Goal: Information Seeking & Learning: Compare options

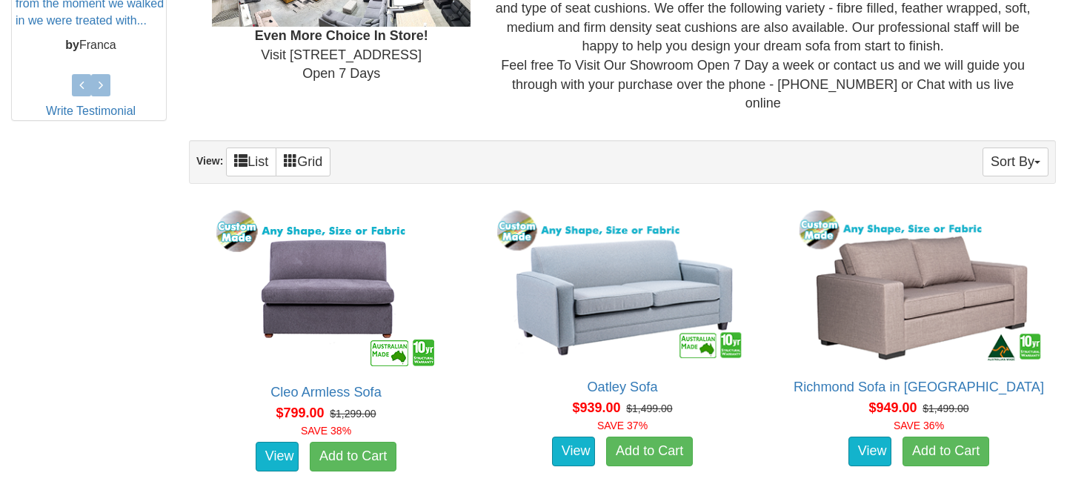
scroll to position [756, 0]
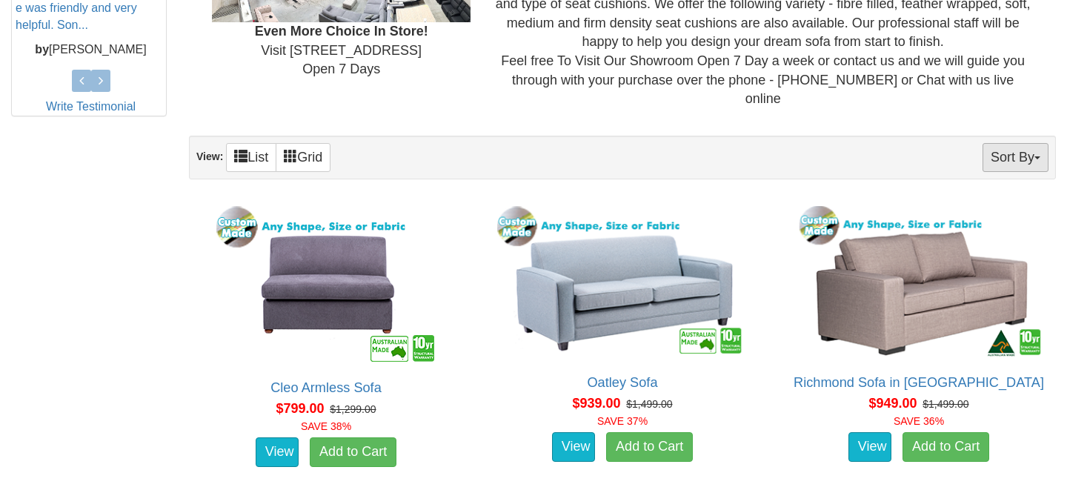
click at [1018, 143] on button "Sort By" at bounding box center [1015, 157] width 66 height 29
click at [727, 136] on div "Sort By Product Name Price+ Quantity View: List Grid" at bounding box center [622, 158] width 867 height 44
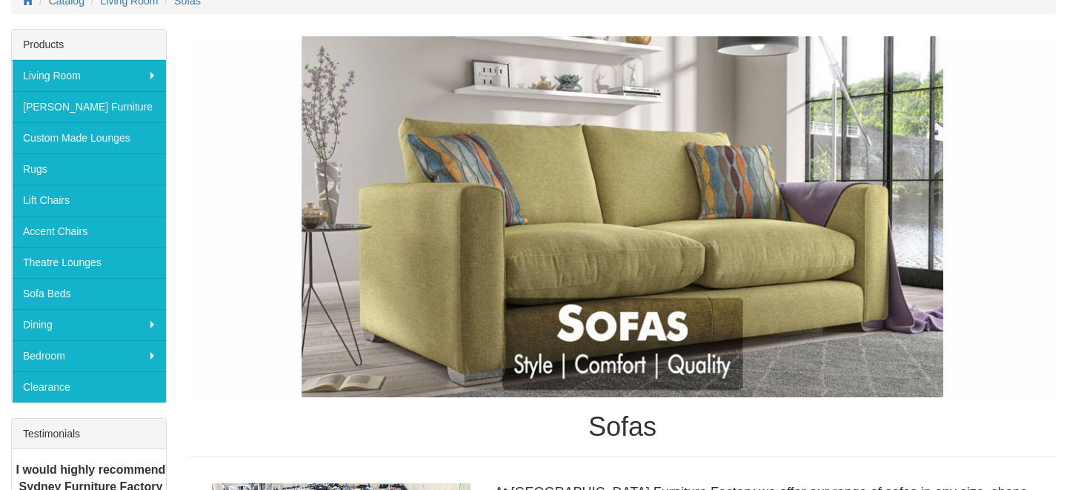
scroll to position [139, 0]
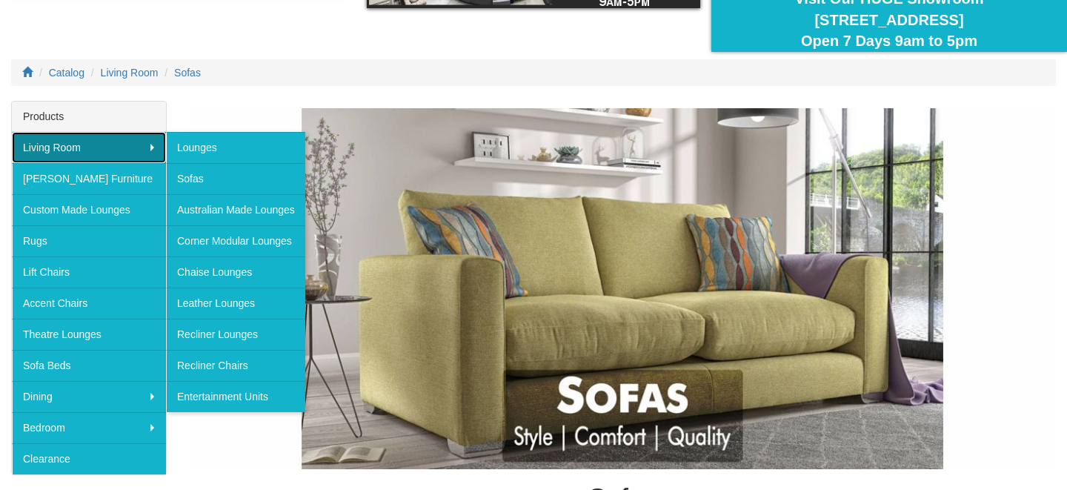
click at [99, 145] on link "Living Room" at bounding box center [89, 147] width 154 height 31
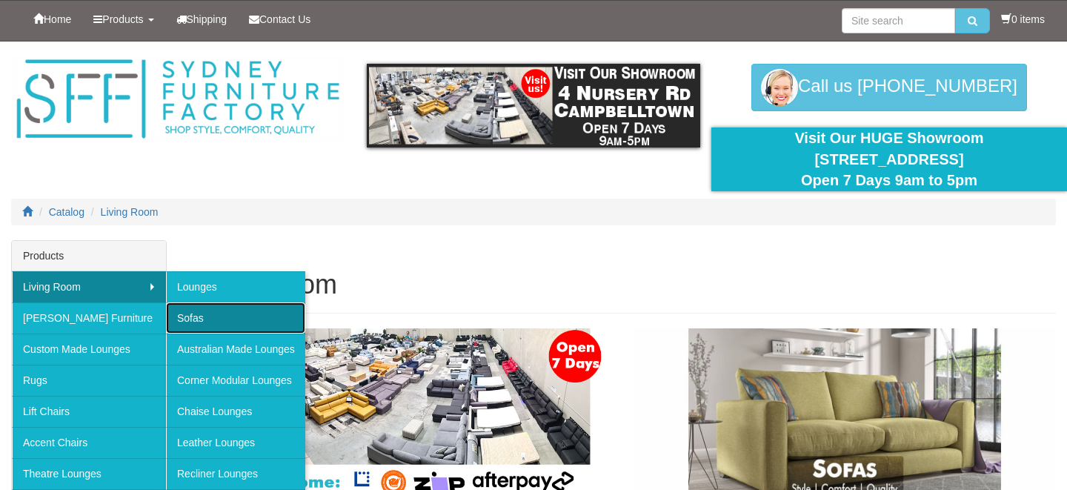
click at [188, 315] on link "Sofas" at bounding box center [235, 317] width 139 height 31
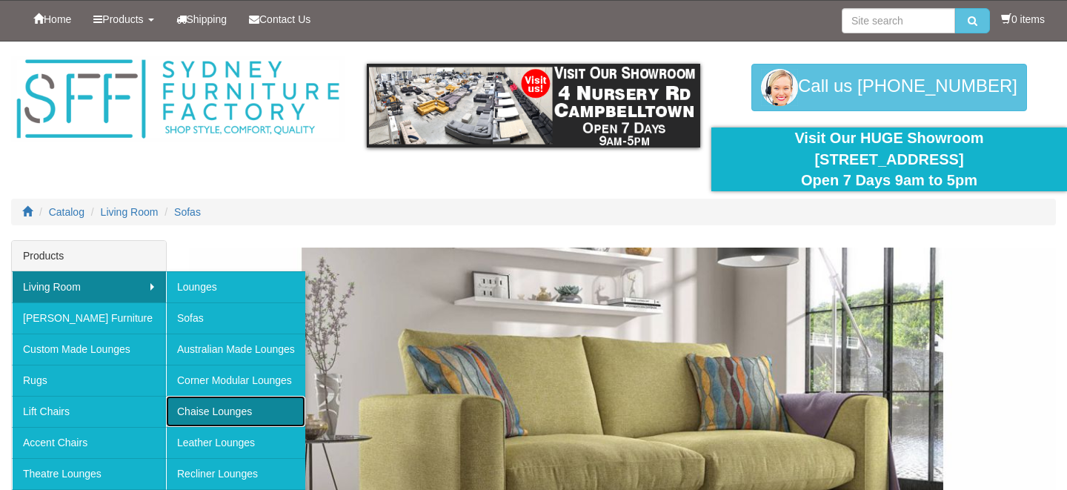
click at [216, 413] on link "Chaise Lounges" at bounding box center [235, 411] width 139 height 31
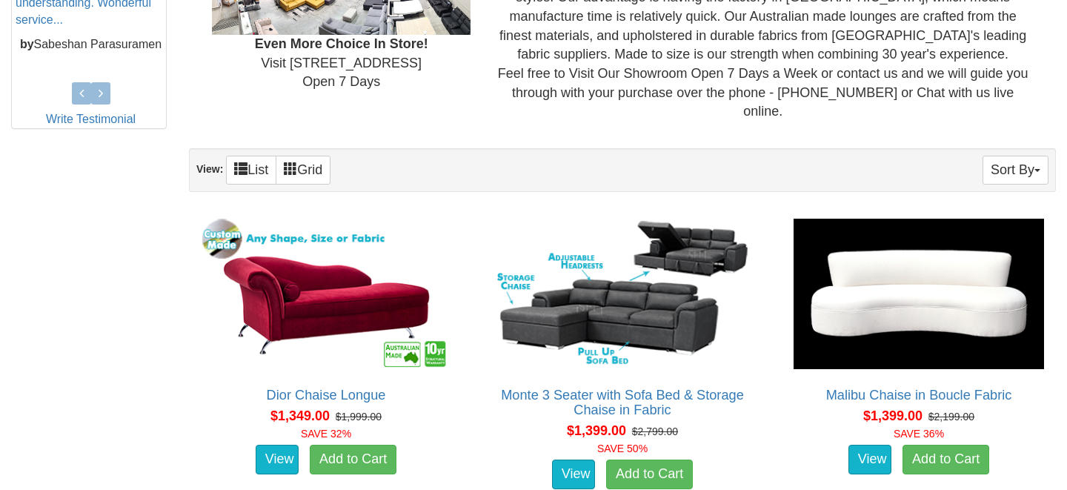
scroll to position [729, 0]
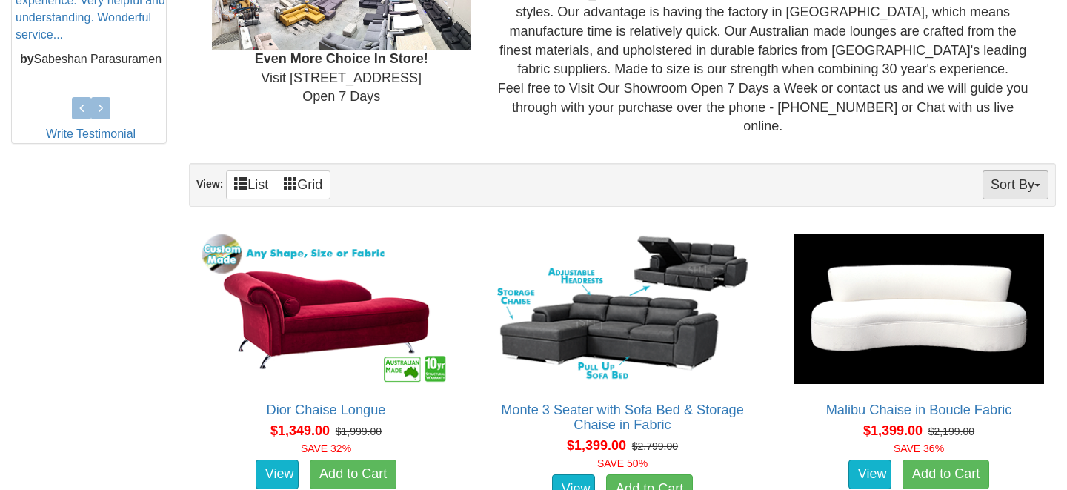
click at [1007, 170] on button "Sort By" at bounding box center [1015, 184] width 66 height 29
click at [977, 224] on link "Price+" at bounding box center [988, 233] width 117 height 19
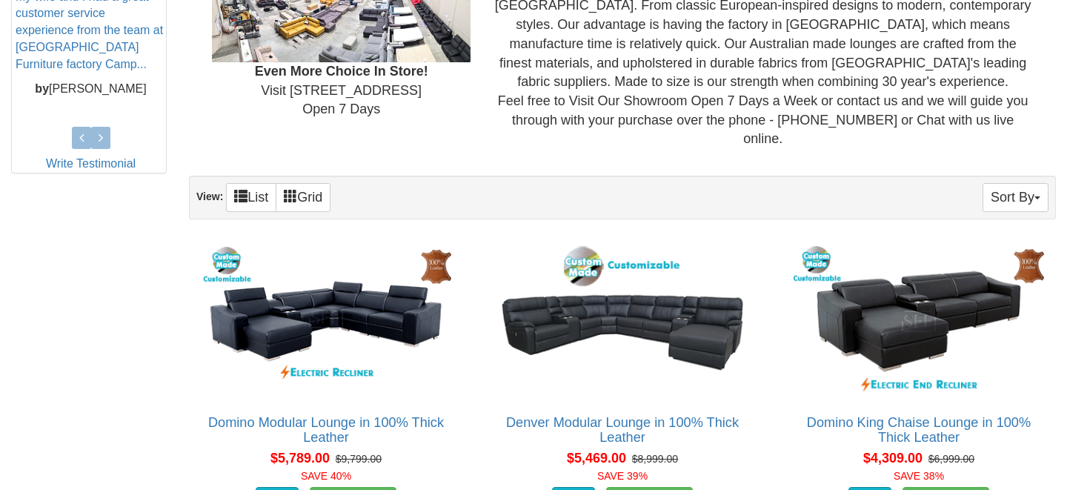
scroll to position [694, 0]
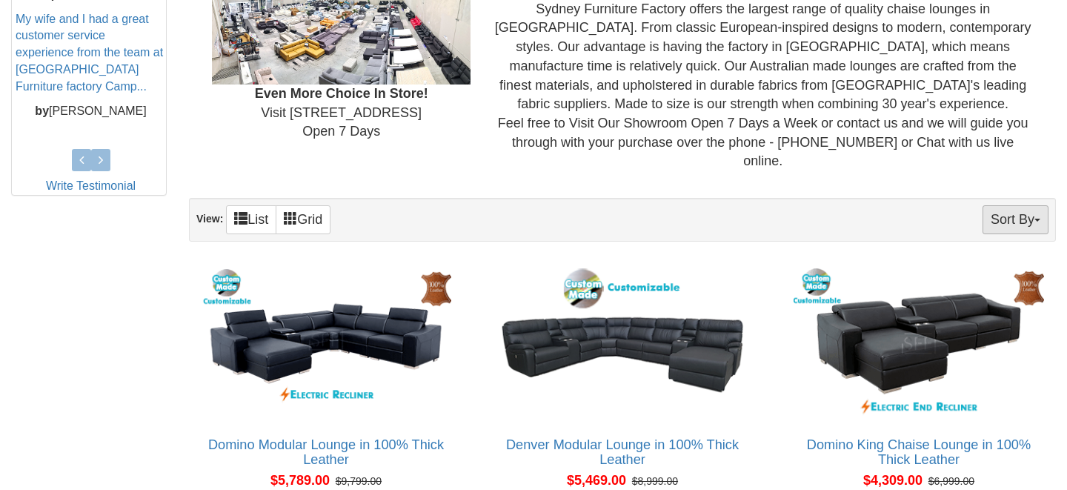
click at [1021, 205] on button "Sort By" at bounding box center [1015, 219] width 66 height 29
click at [991, 259] on link "Price-" at bounding box center [988, 268] width 117 height 19
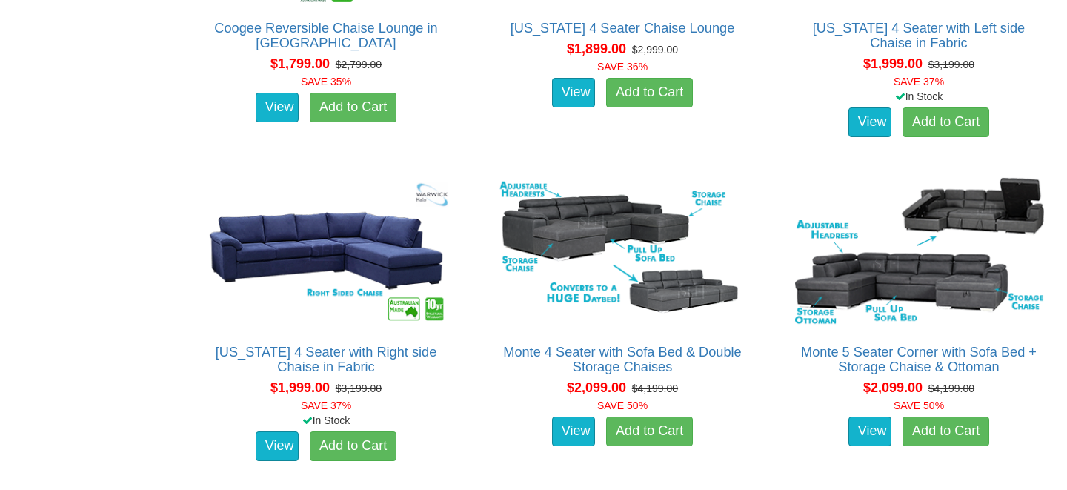
scroll to position [1757, 0]
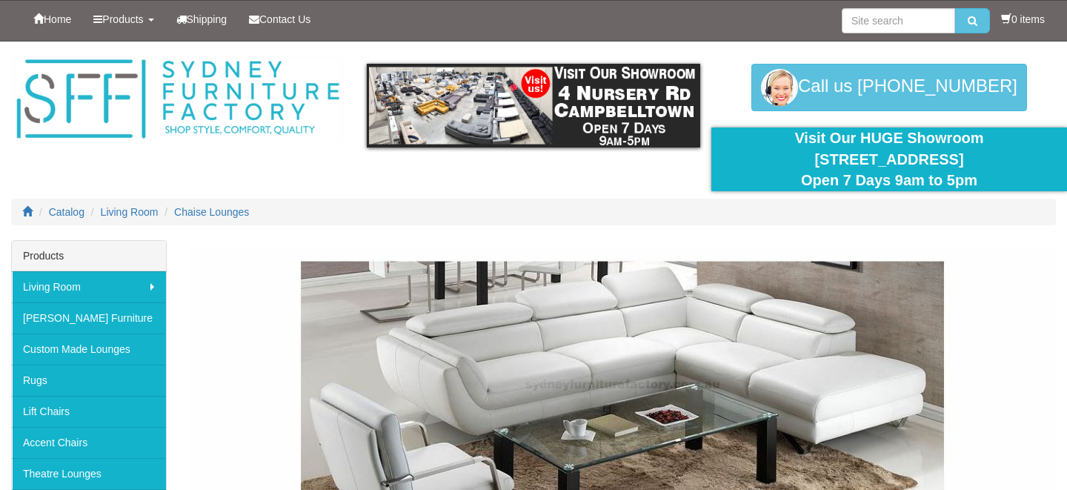
scroll to position [694, 0]
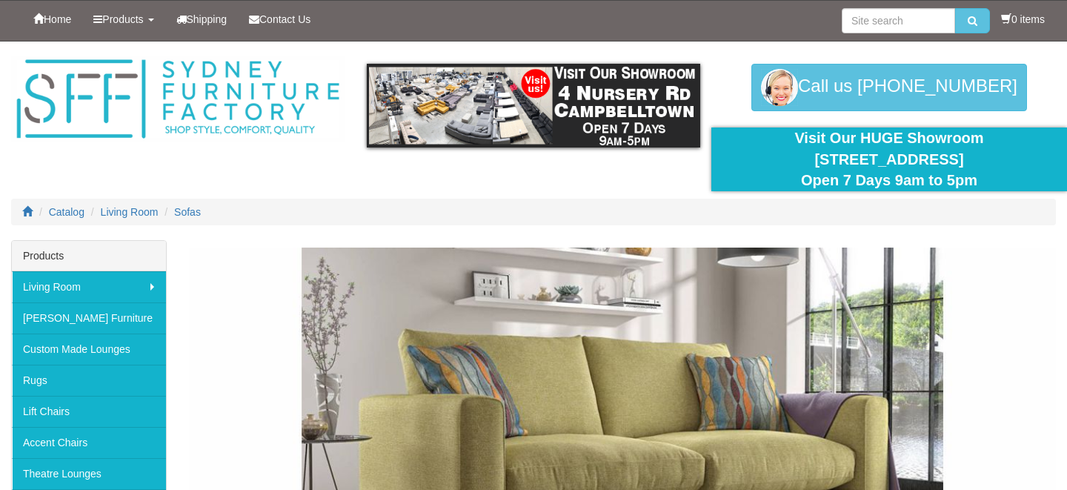
scroll to position [139, 0]
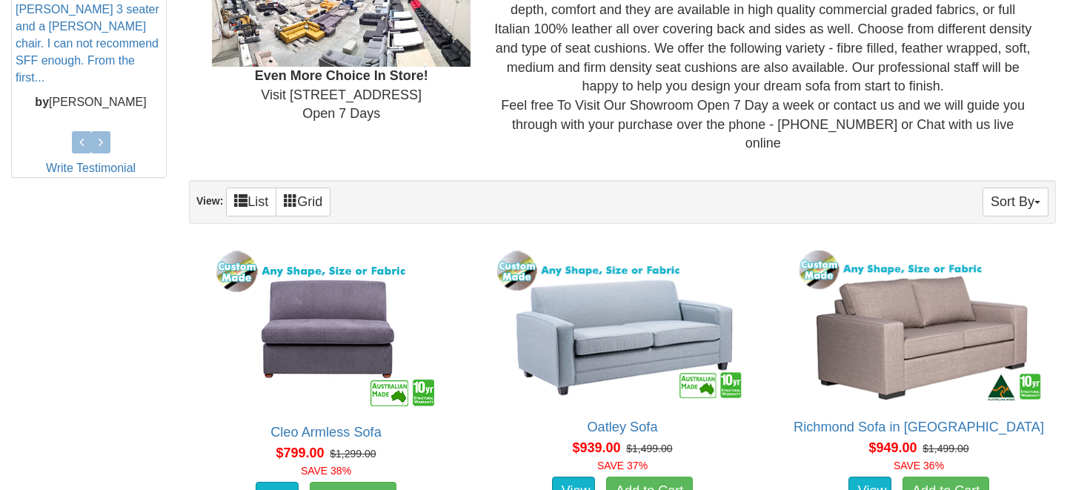
scroll to position [715, 0]
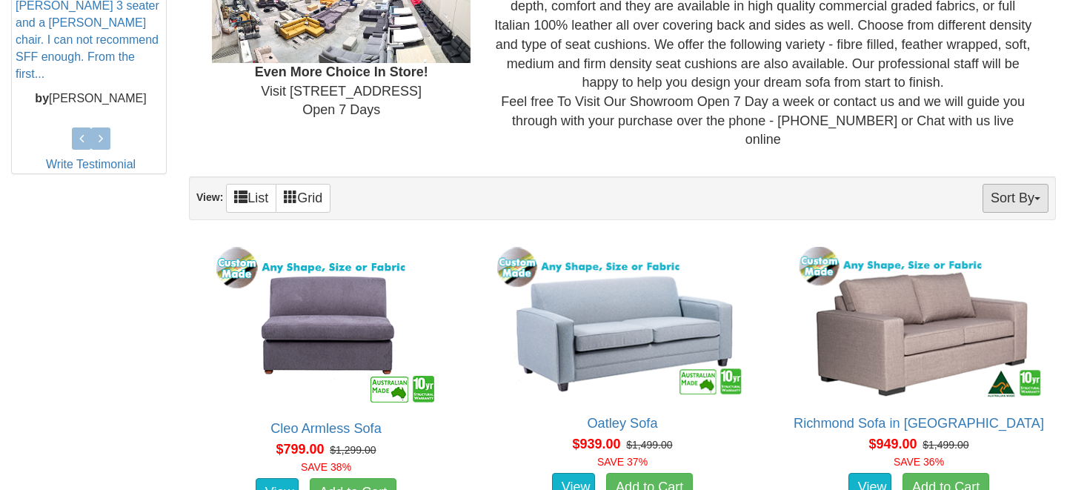
click at [1015, 184] on button "Sort By" at bounding box center [1015, 198] width 66 height 29
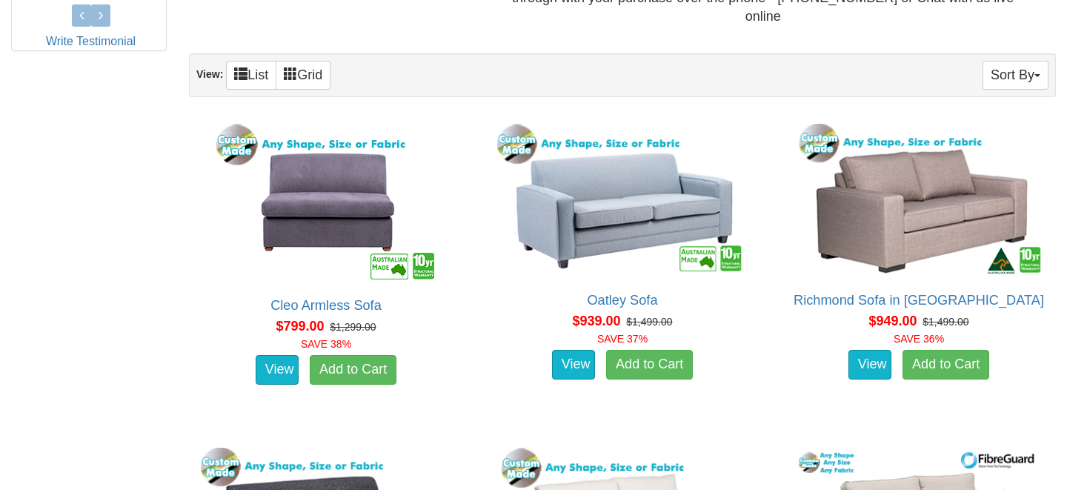
scroll to position [839, 0]
